Goal: Information Seeking & Learning: Learn about a topic

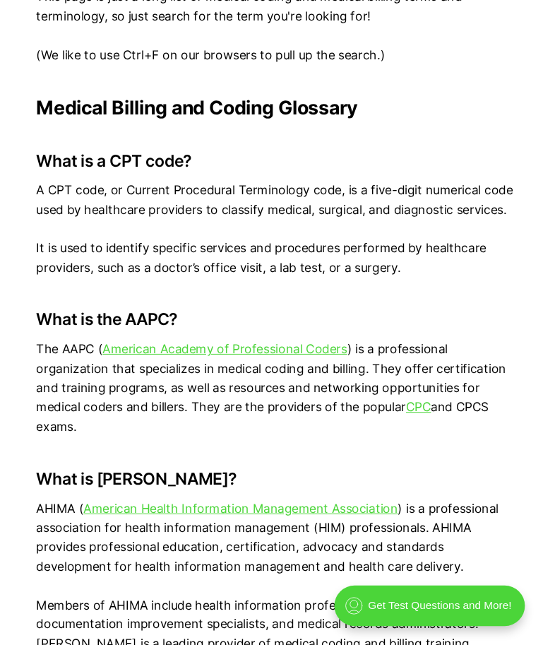
scroll to position [966, 0]
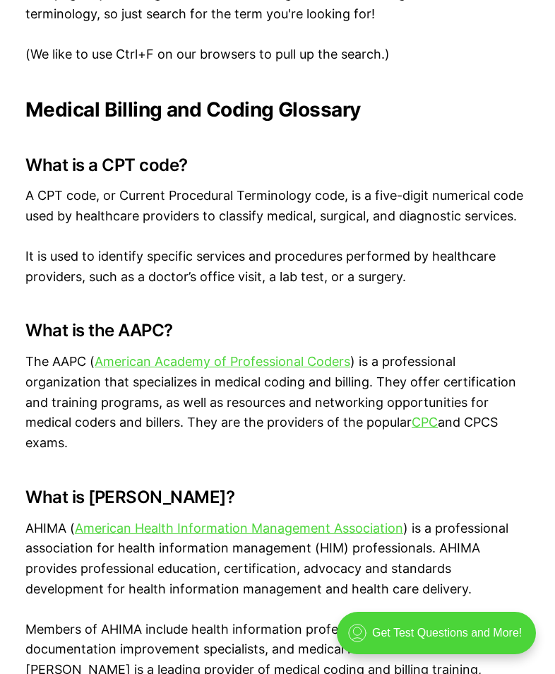
drag, startPoint x: 3, startPoint y: 26, endPoint x: 299, endPoint y: 661, distance: 700.4
click at [299, 661] on p "Members of AHIMA include health information professionals, coders, clinical doc…" at bounding box center [277, 670] width 504 height 102
click at [303, 246] on p "It is used to identify specific services and procedures performed by healthcare…" at bounding box center [277, 266] width 504 height 41
click at [112, 201] on p "A CPT code, or Current Procedural Terminology code, is a five-digit numerical c…" at bounding box center [277, 206] width 504 height 41
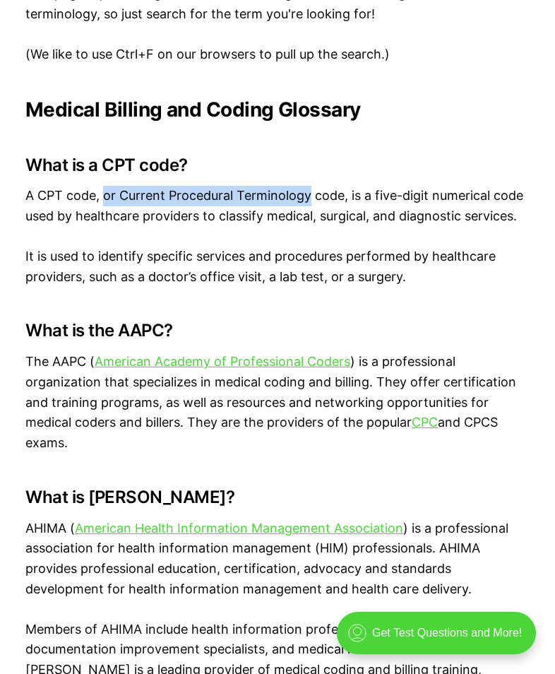
drag, startPoint x: 112, startPoint y: 201, endPoint x: 261, endPoint y: 203, distance: 149.0
click at [261, 203] on p "A CPT code, or Current Procedural Terminology code, is a five-digit numerical c…" at bounding box center [277, 206] width 504 height 41
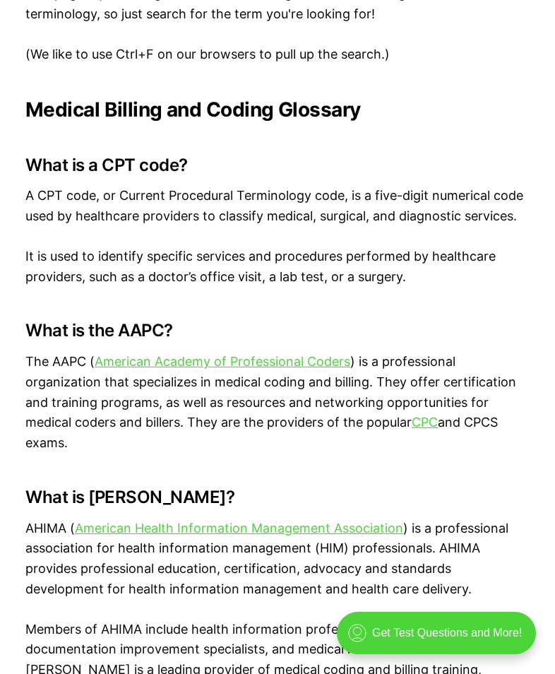
drag, startPoint x: 261, startPoint y: 203, endPoint x: 12, endPoint y: 331, distance: 280.5
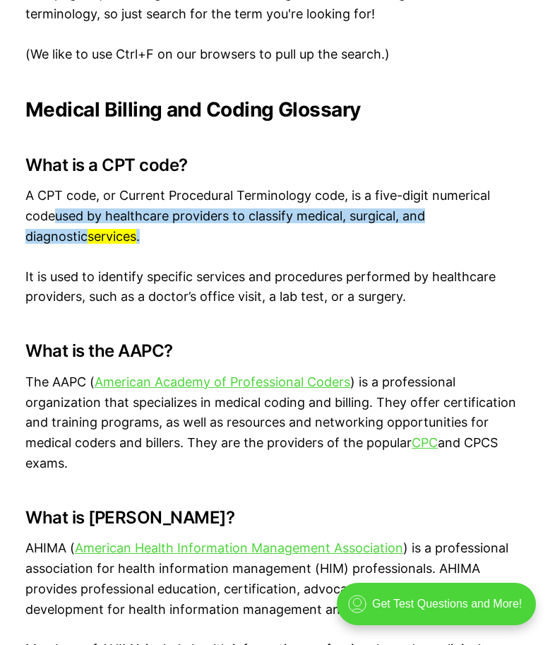
drag, startPoint x: 260, startPoint y: 285, endPoint x: 210, endPoint y: 299, distance: 52.1
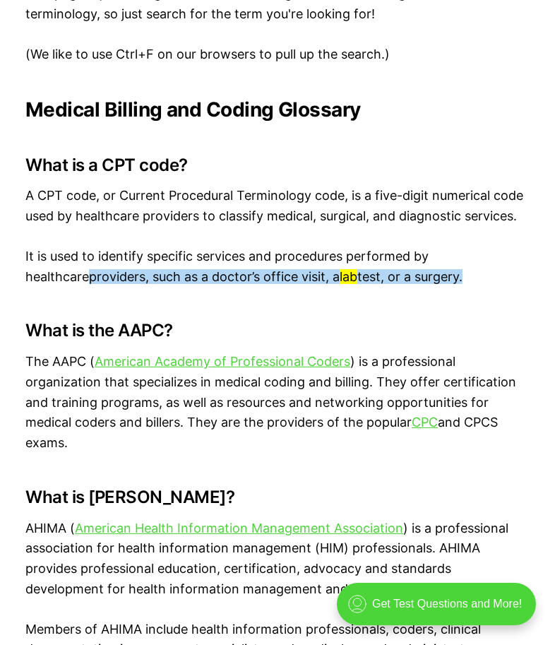
click at [245, 335] on h3 "What is the AAPC?" at bounding box center [277, 331] width 504 height 20
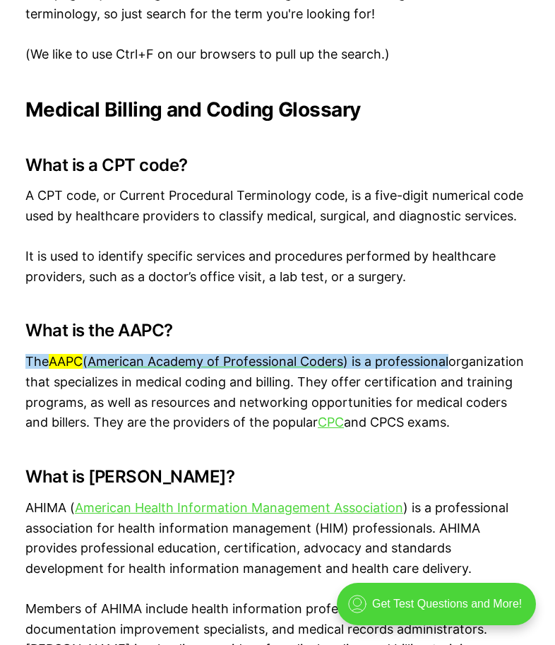
click at [229, 198] on p "A CPT code, or Current Procedural Terminology code, is a five-digit numerical c…" at bounding box center [277, 206] width 504 height 41
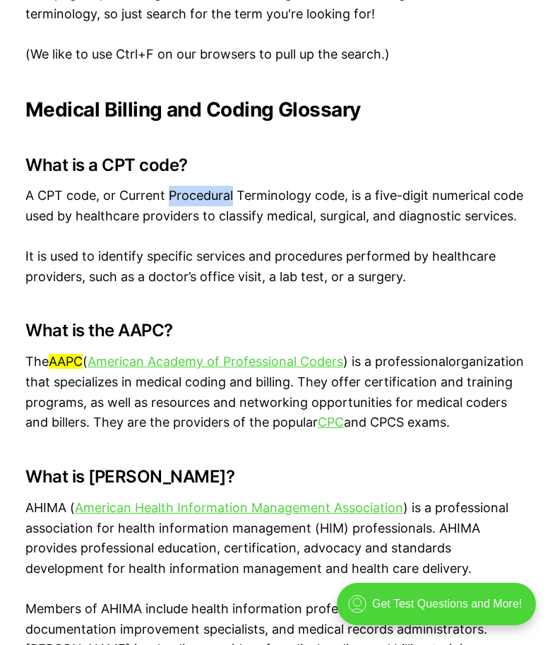
drag, startPoint x: 232, startPoint y: 198, endPoint x: 169, endPoint y: 194, distance: 62.2
click at [169, 194] on p "A CPT code, or Current Procedural Terminology code, is a five-digit numerical c…" at bounding box center [277, 206] width 504 height 41
click at [179, 193] on p "A CPT code, or Current Procedural Terminology code, is a five-digit numerical c…" at bounding box center [277, 206] width 504 height 41
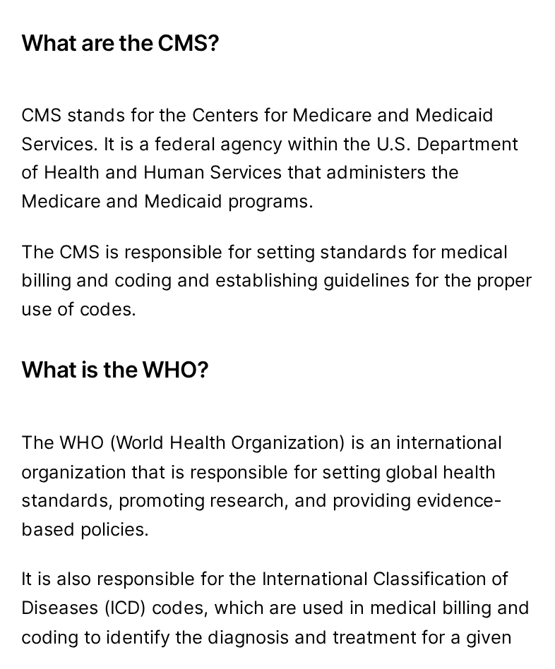
scroll to position [0, 0]
